Goal: Find specific page/section: Find specific page/section

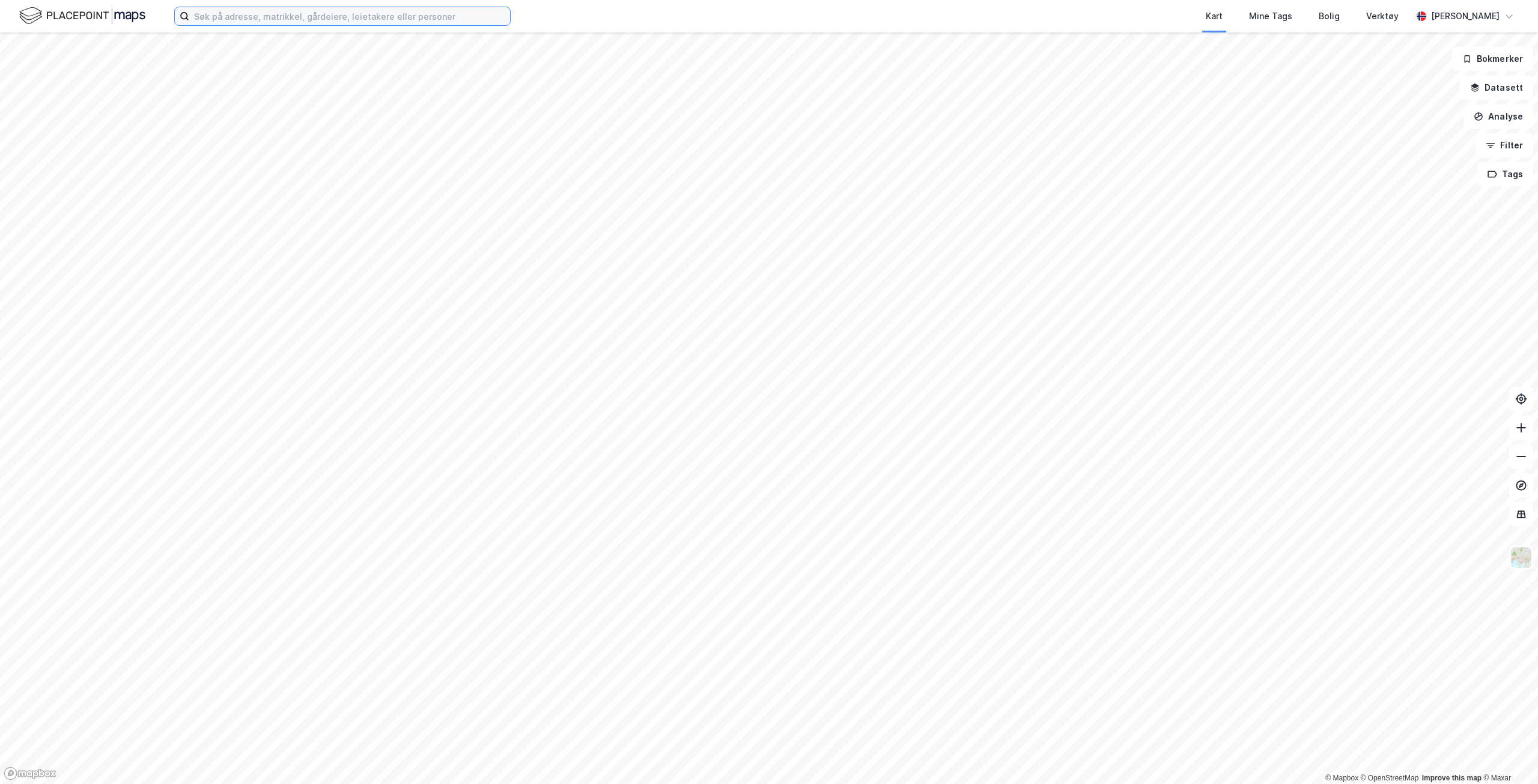
click at [279, 18] on input at bounding box center [349, 16] width 321 height 18
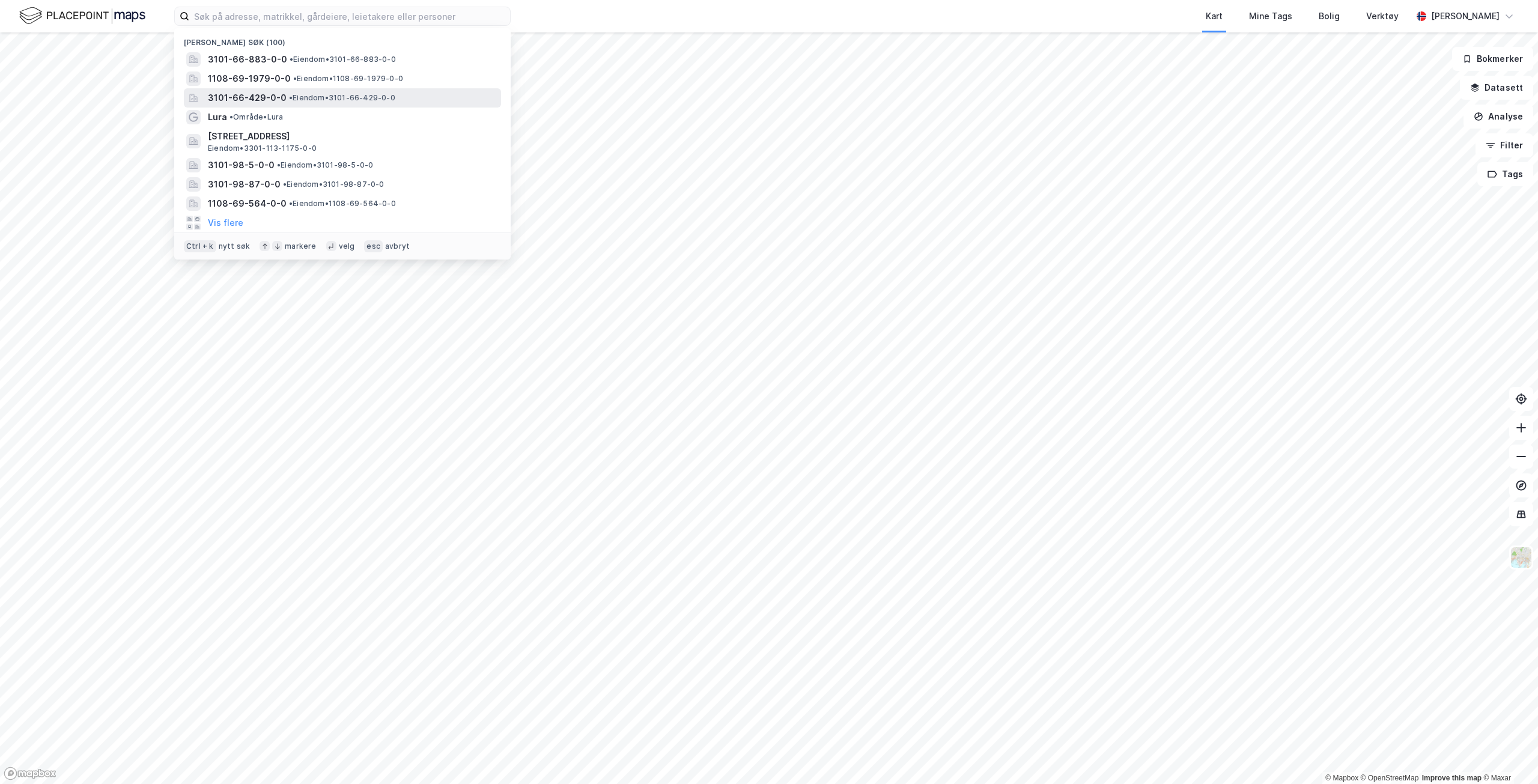
click at [289, 98] on span "•" at bounding box center [290, 97] width 4 height 9
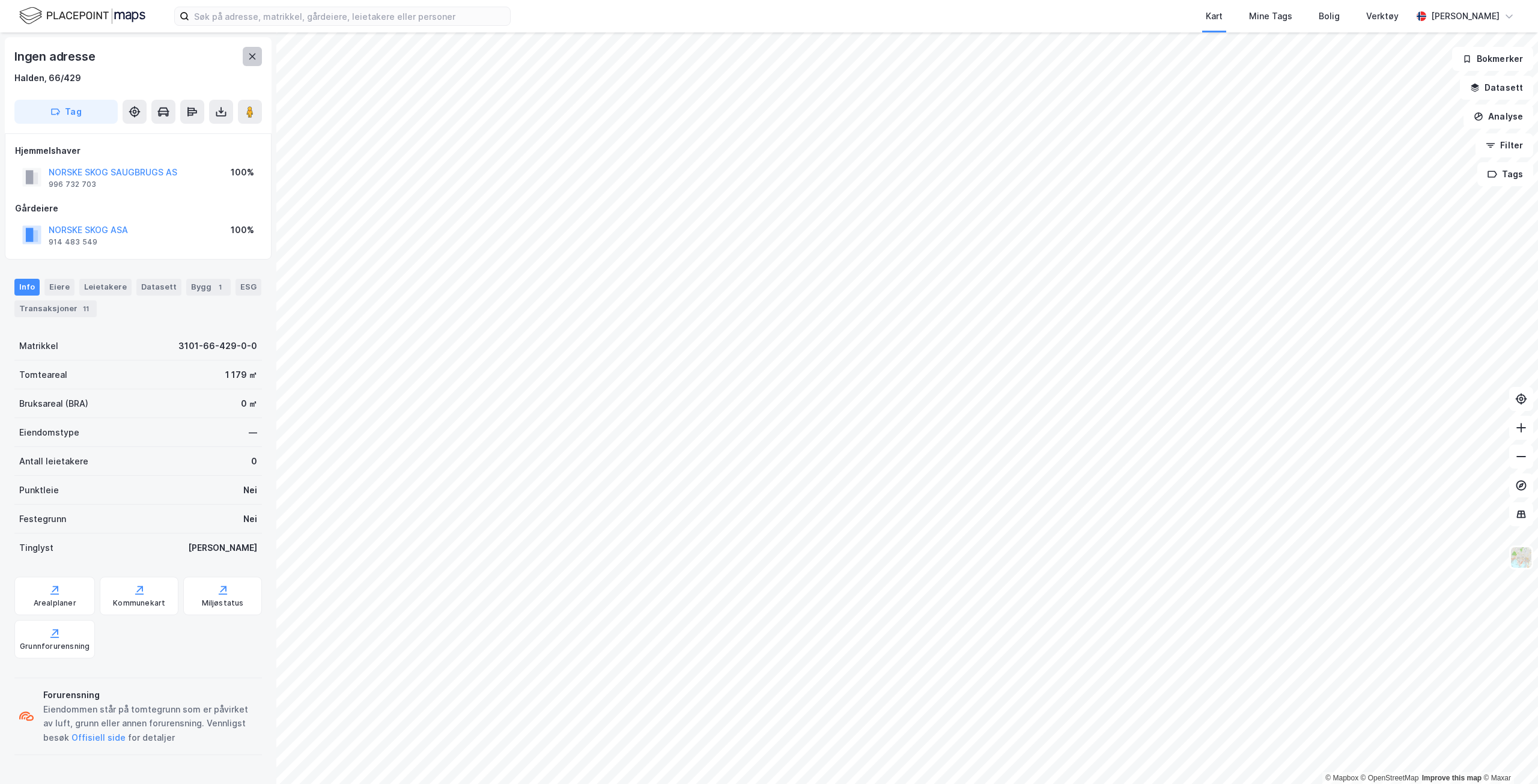
click at [251, 65] on button at bounding box center [252, 56] width 19 height 19
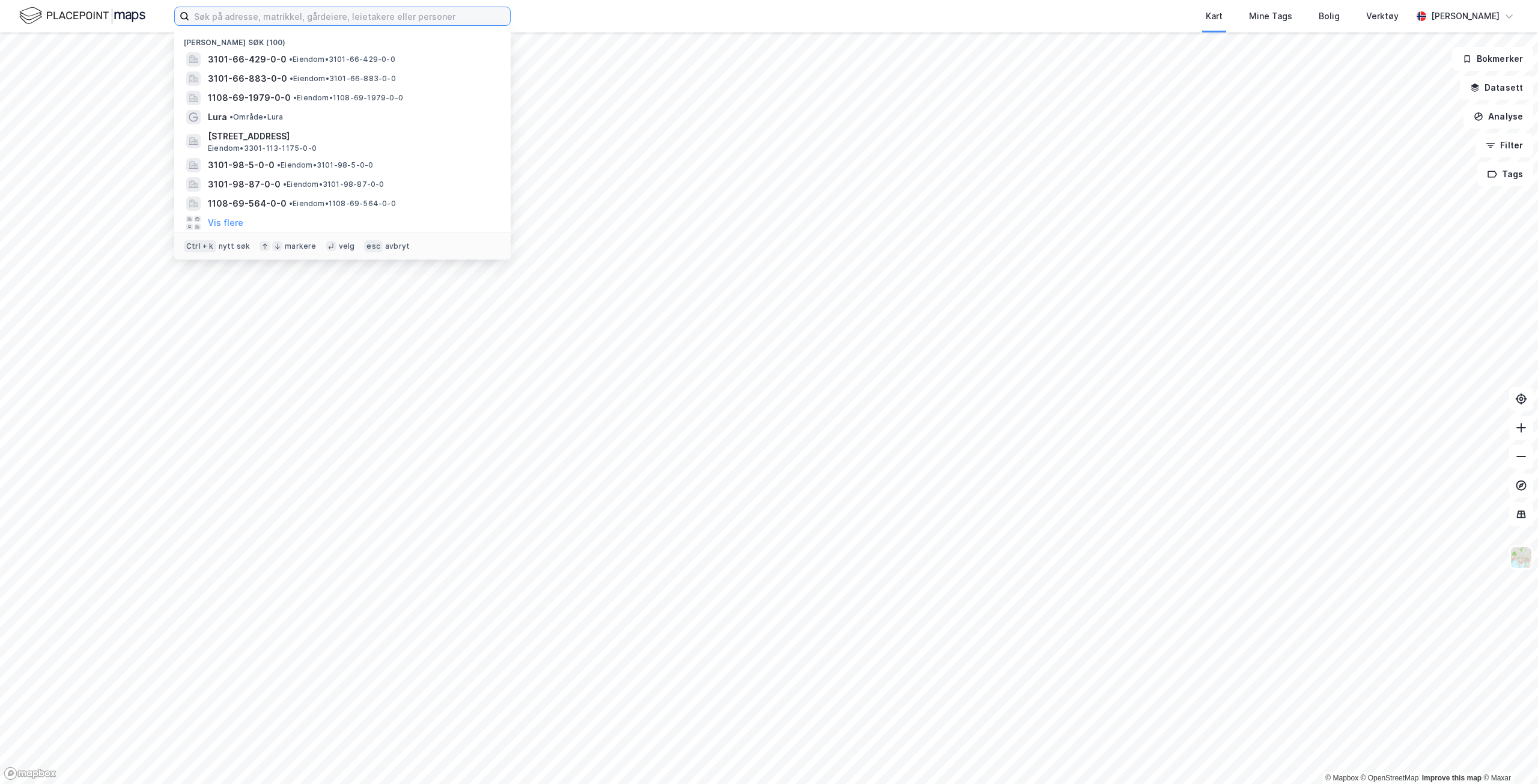
click at [337, 19] on input at bounding box center [349, 16] width 321 height 18
click at [305, 54] on div "3101-66-429-0-0 • Eiendom • 3101-66-429-0-0" at bounding box center [353, 60] width 291 height 15
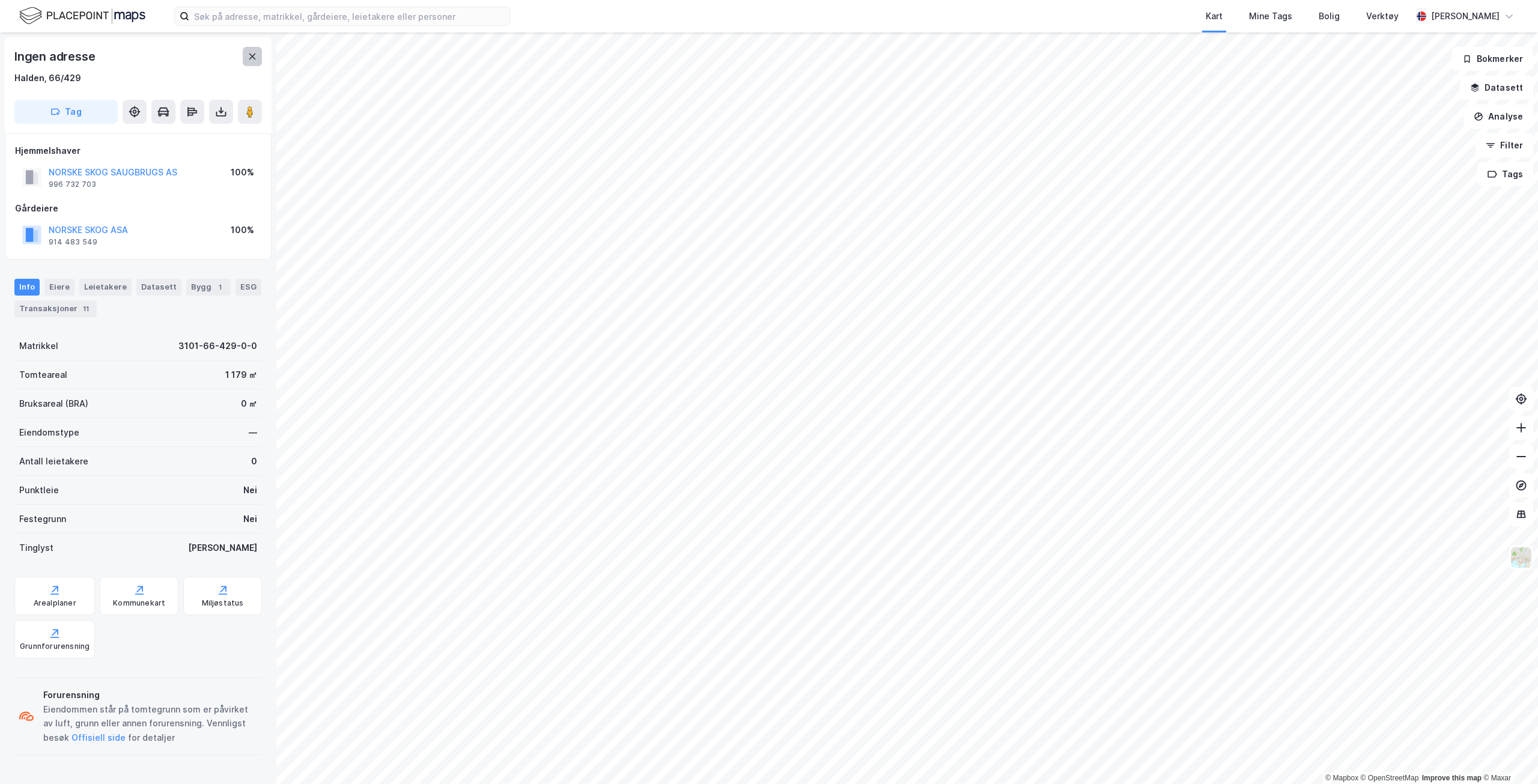
click at [252, 57] on icon at bounding box center [252, 56] width 6 height 6
